Goal: Register for event/course

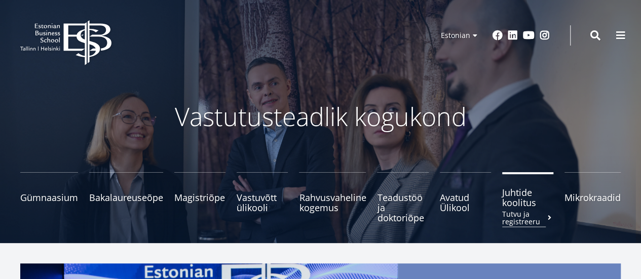
click at [514, 200] on span "Juhtide koolitus Tutvu ja registreeru" at bounding box center [527, 197] width 51 height 20
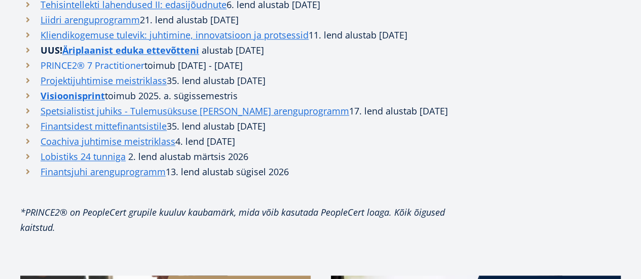
scroll to position [657, 0]
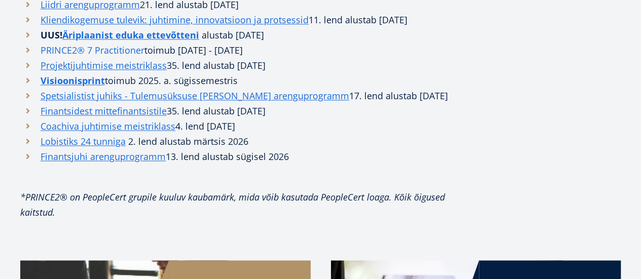
click at [143, 58] on link "PRINCE2® 7 Practitioner" at bounding box center [93, 50] width 104 height 15
click at [107, 43] on link "Äriplaanist eduka ettevõtteni" at bounding box center [130, 34] width 137 height 15
